Goal: Task Accomplishment & Management: Manage account settings

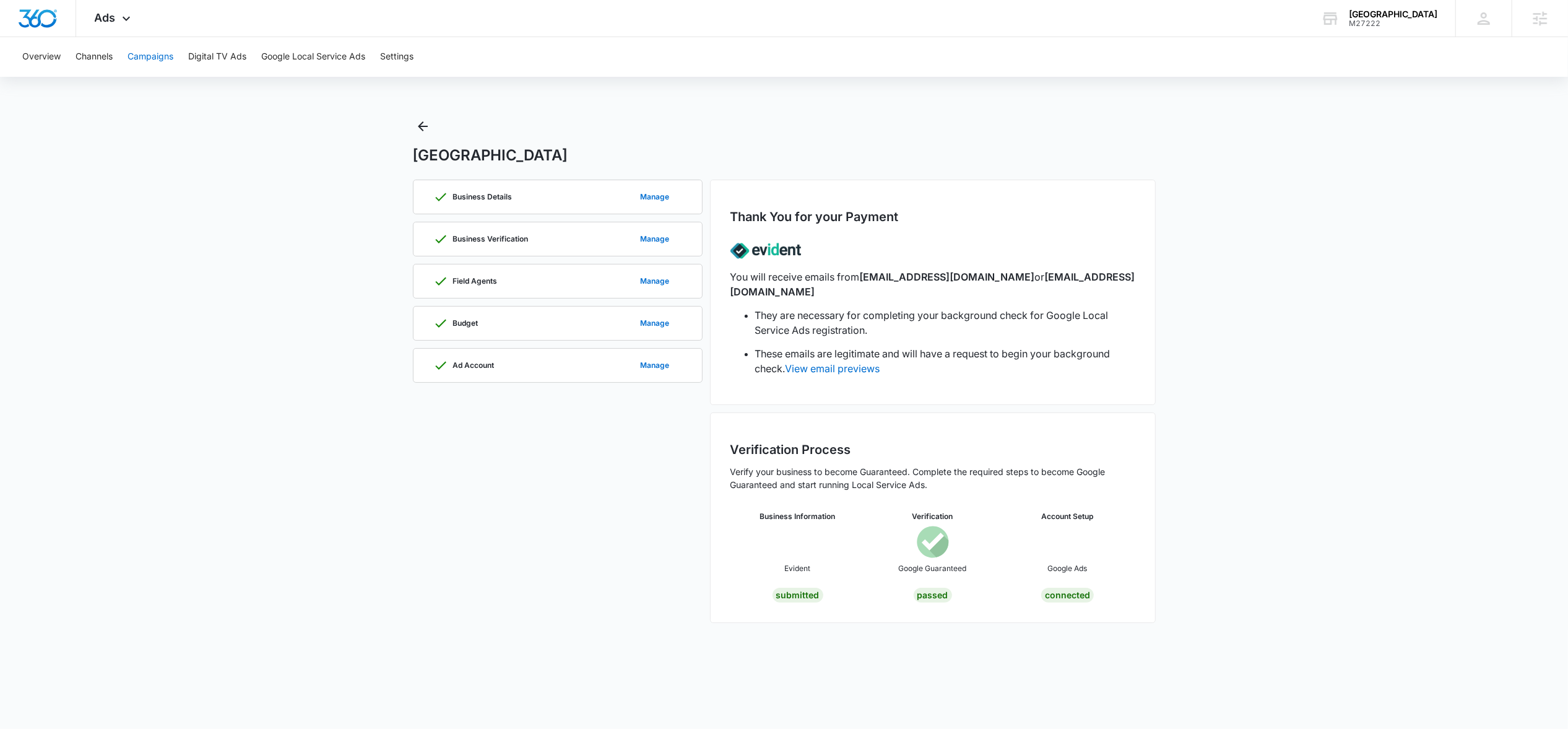
scroll to position [1031, 0]
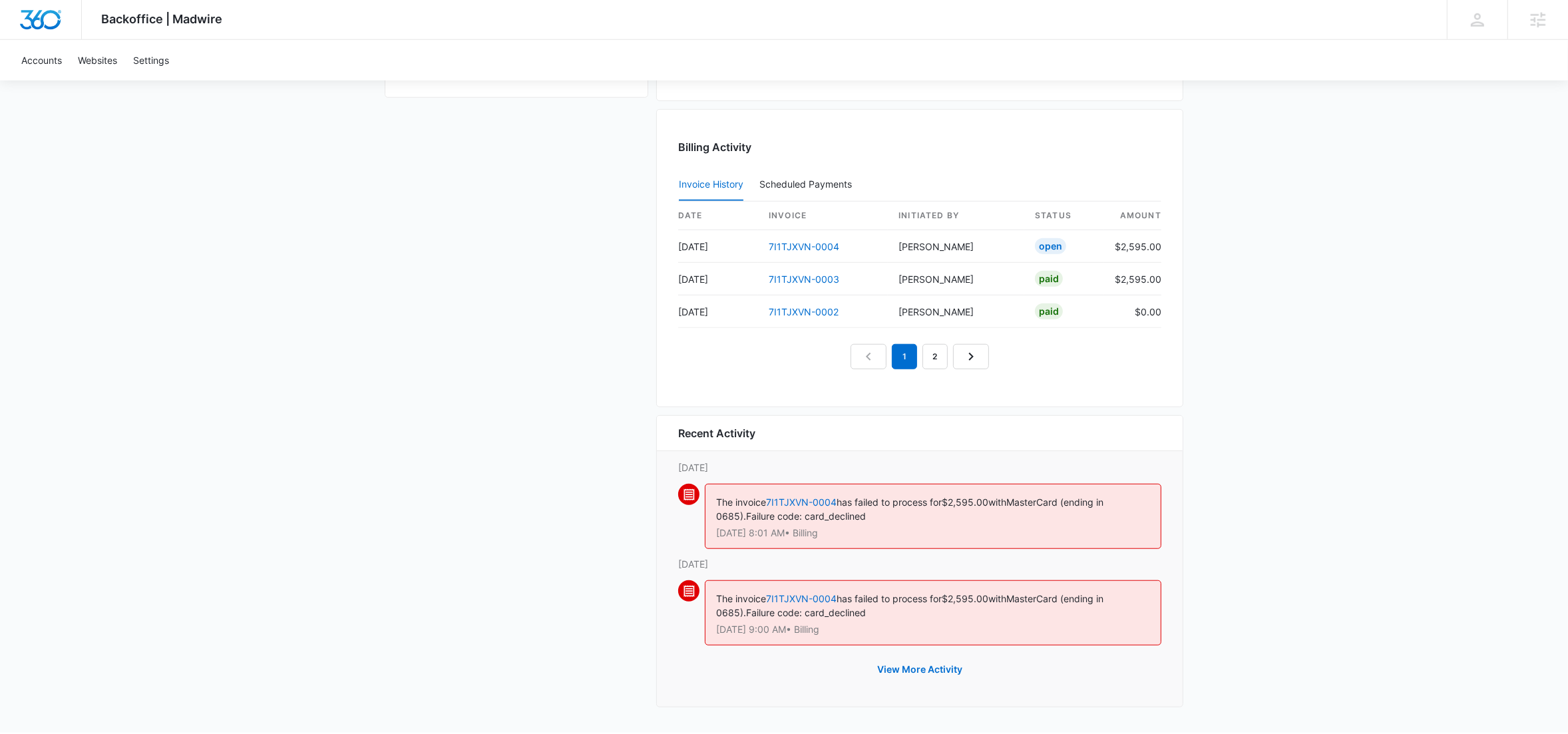
scroll to position [1257, 0]
click at [803, 498] on link "7I1TJXVN-0004" at bounding box center [801, 498] width 70 height 11
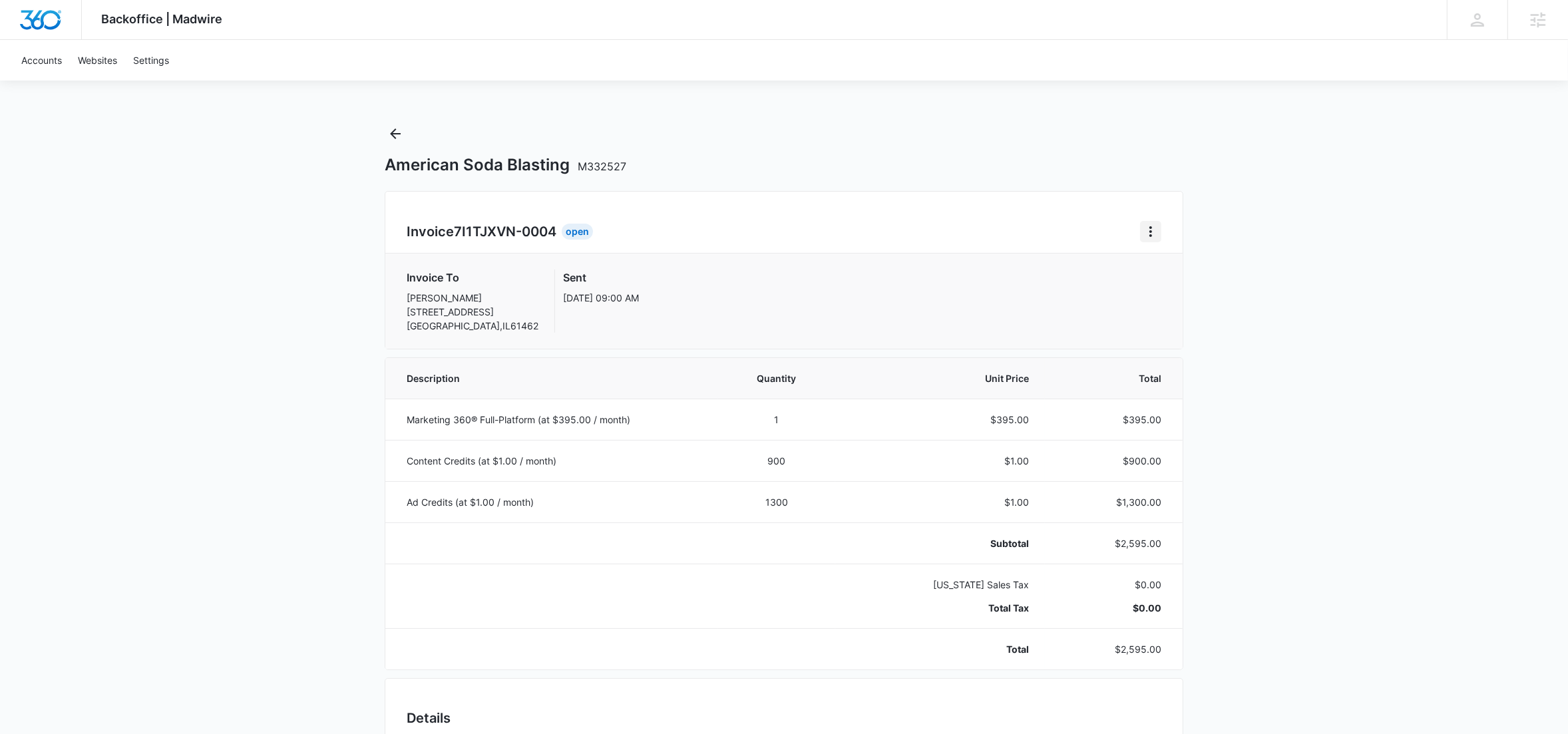
click at [1150, 233] on icon "Home" at bounding box center [1151, 232] width 16 height 16
click at [1166, 281] on button "Retry Payment" at bounding box center [1203, 289] width 125 height 20
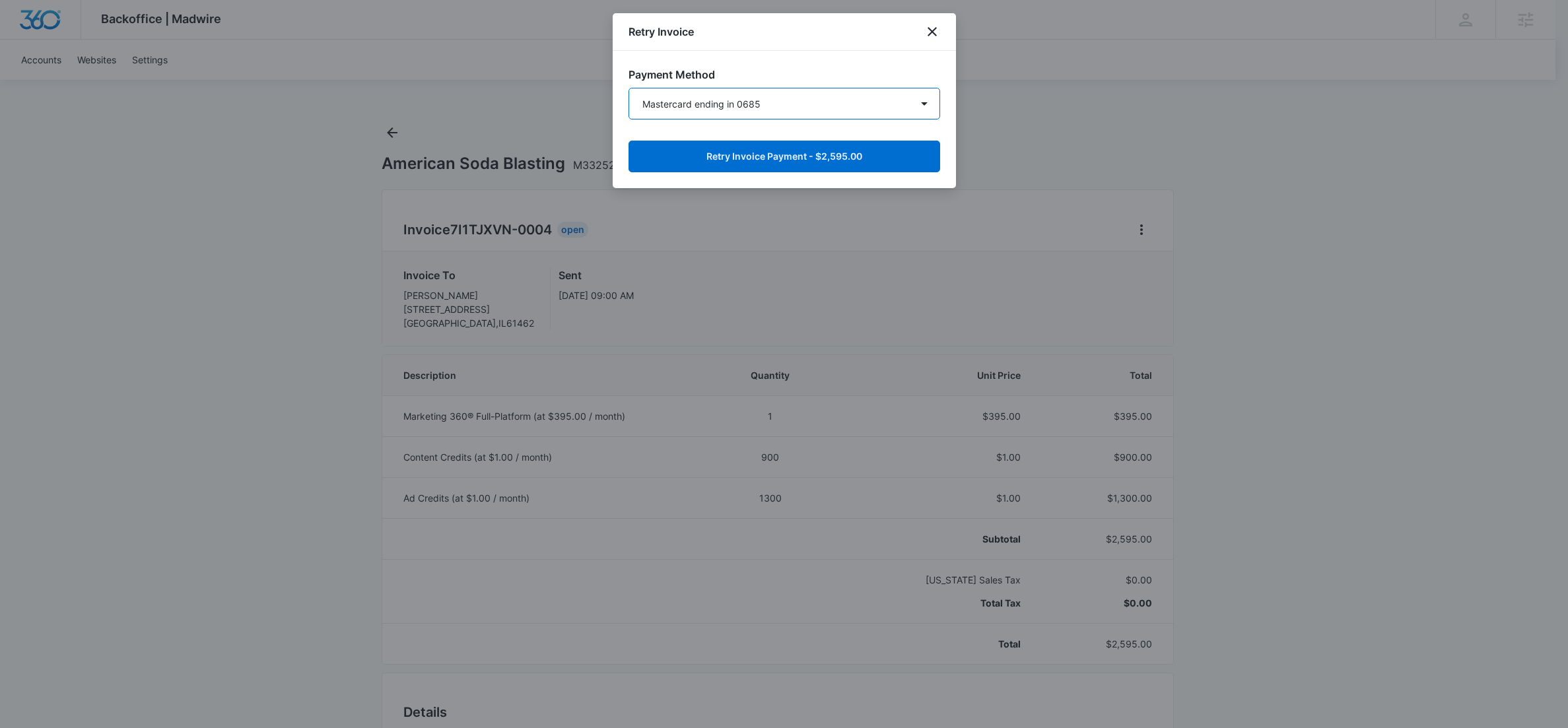
click at [839, 111] on select "Mastercard ending in 0685 New Payment Method" at bounding box center [784, 104] width 312 height 32
click at [629, 88] on select "Mastercard ending in 0685 New Payment Method" at bounding box center [784, 104] width 312 height 32
click at [830, 157] on button "Retry Invoice Payment - $2,595.00" at bounding box center [784, 157] width 312 height 32
